Goal: Task Accomplishment & Management: Complete application form

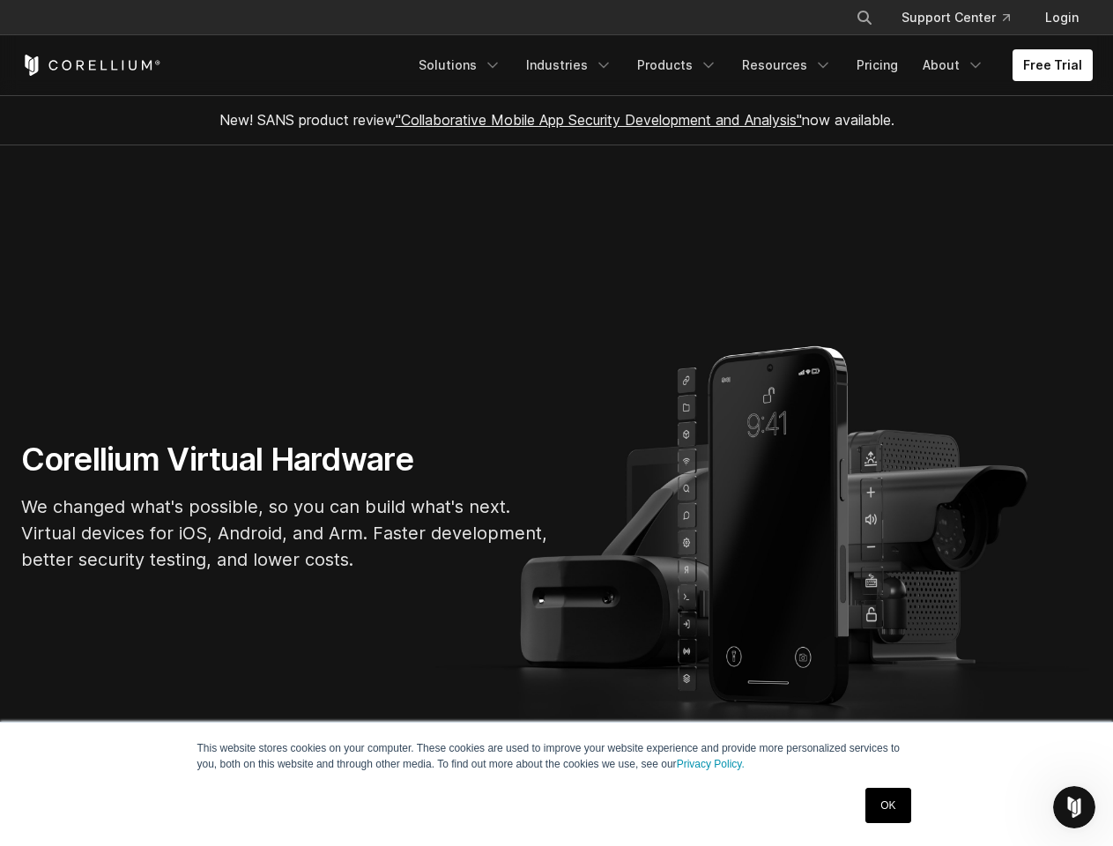
click at [556, 423] on section "Corellium Virtual Hardware We changed what's possible, so you can build what's …" at bounding box center [556, 513] width 1113 height 736
click at [863, 18] on icon "Search" at bounding box center [864, 18] width 14 height 14
click at [863, 18] on div "×" at bounding box center [865, 16] width 18 height 26
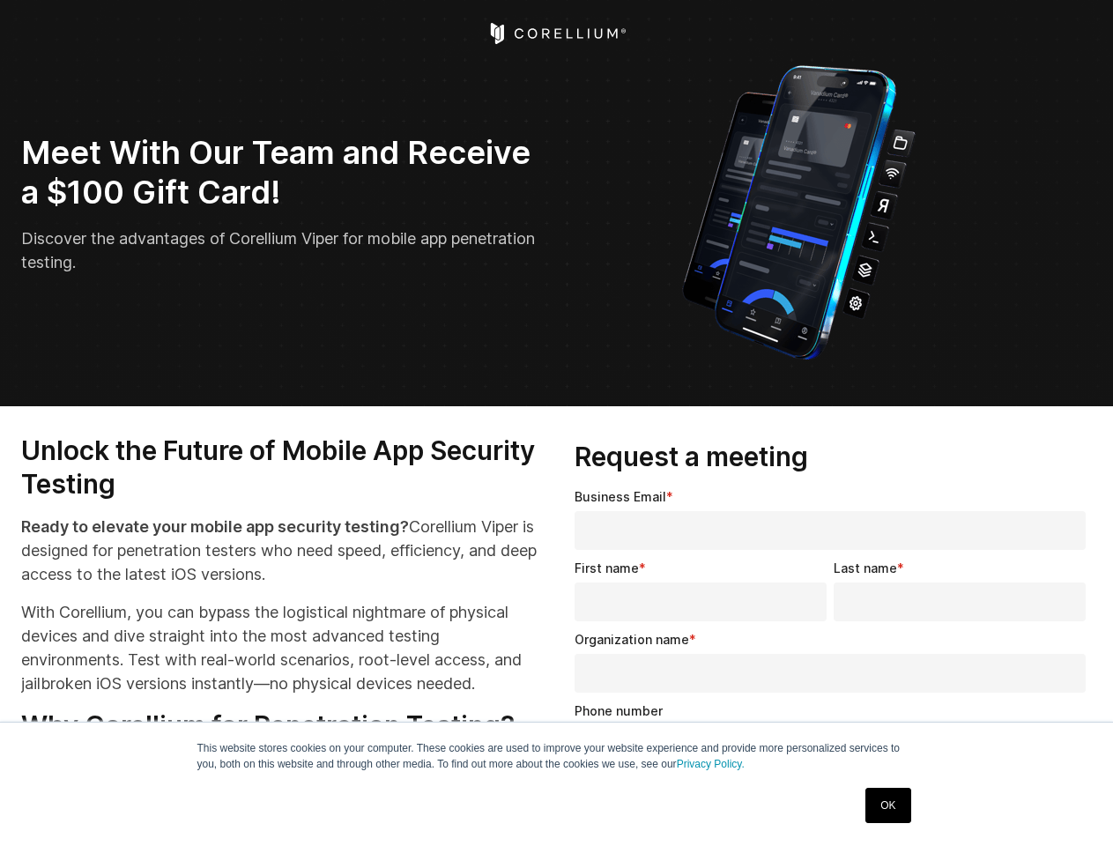
select select "**"
click at [833, 666] on input "Organization name *" at bounding box center [829, 673] width 511 height 39
click at [1074, 807] on img "Open Intercom Messenger" at bounding box center [1073, 806] width 21 height 21
